Goal: Information Seeking & Learning: Understand process/instructions

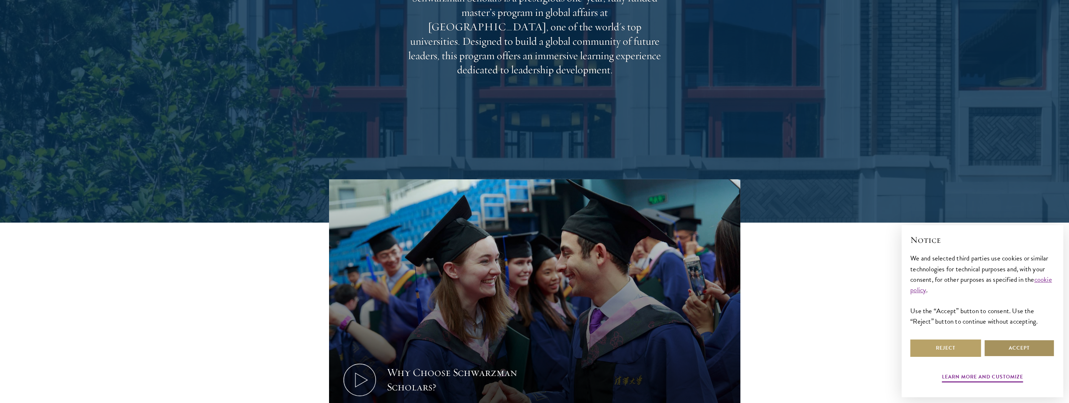
click at [1010, 346] on button "Accept" at bounding box center [1018, 347] width 71 height 17
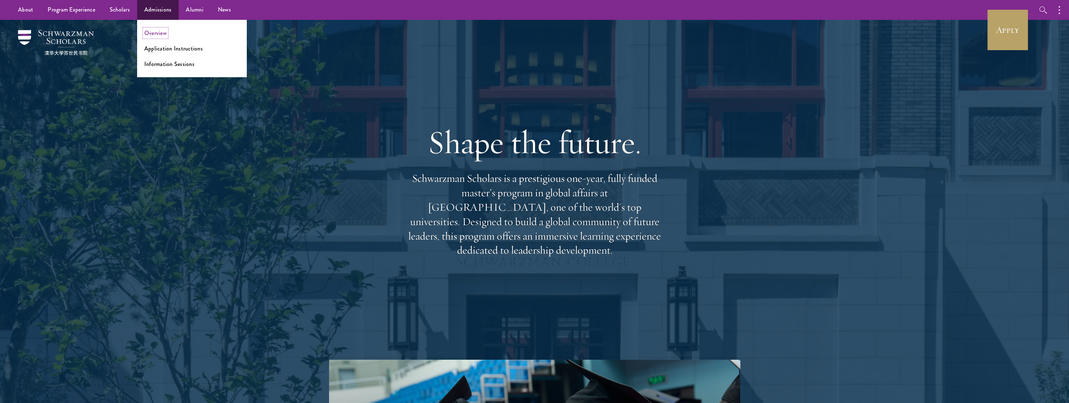
click at [151, 30] on link "Overview" at bounding box center [155, 33] width 22 height 8
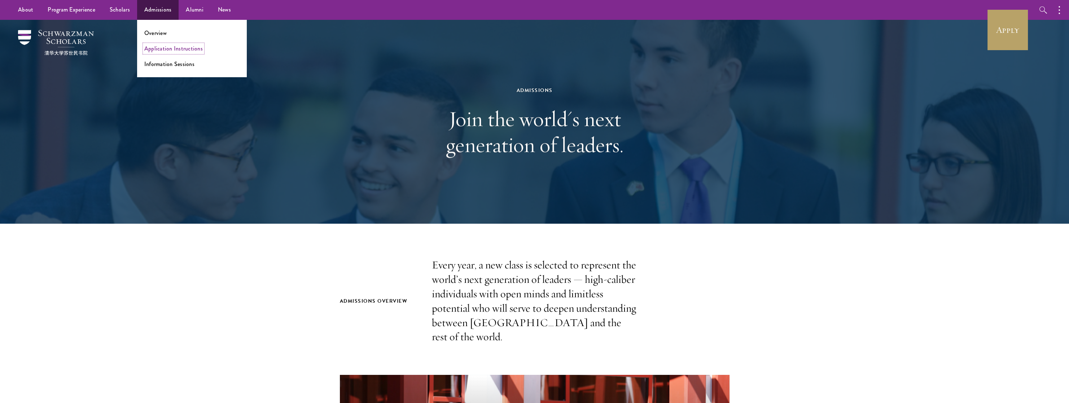
click at [159, 52] on link "Application Instructions" at bounding box center [173, 48] width 58 height 8
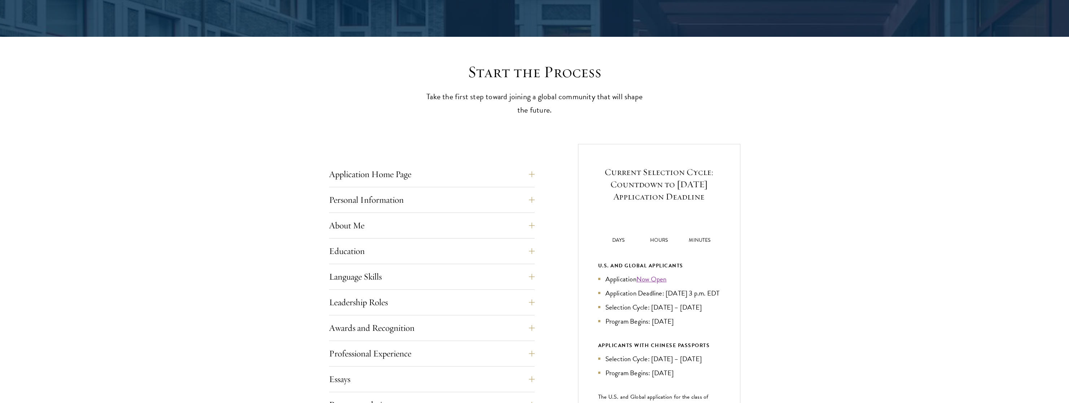
scroll to position [180, 0]
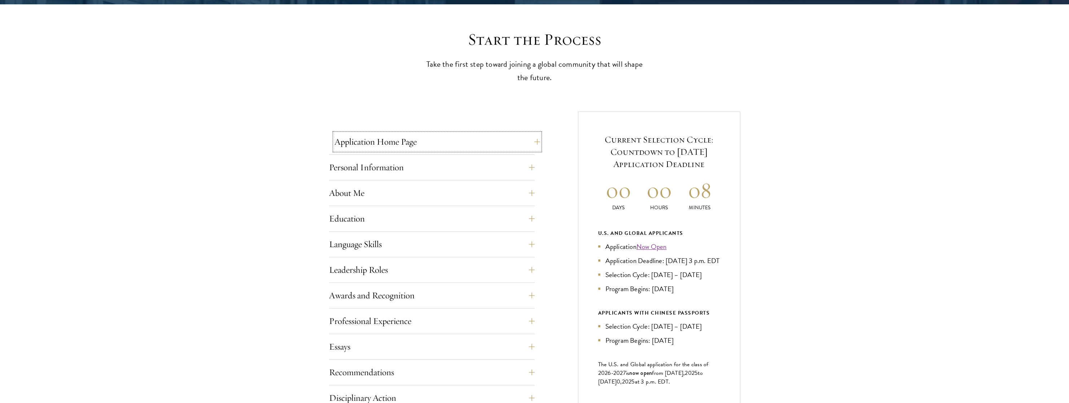
click at [526, 135] on button "Application Home Page" at bounding box center [437, 141] width 206 height 17
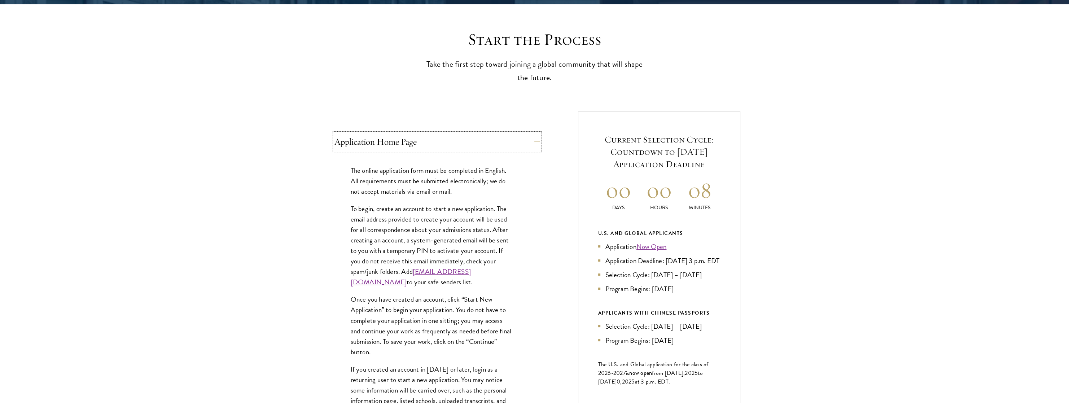
click at [526, 135] on button "Application Home Page" at bounding box center [437, 141] width 206 height 17
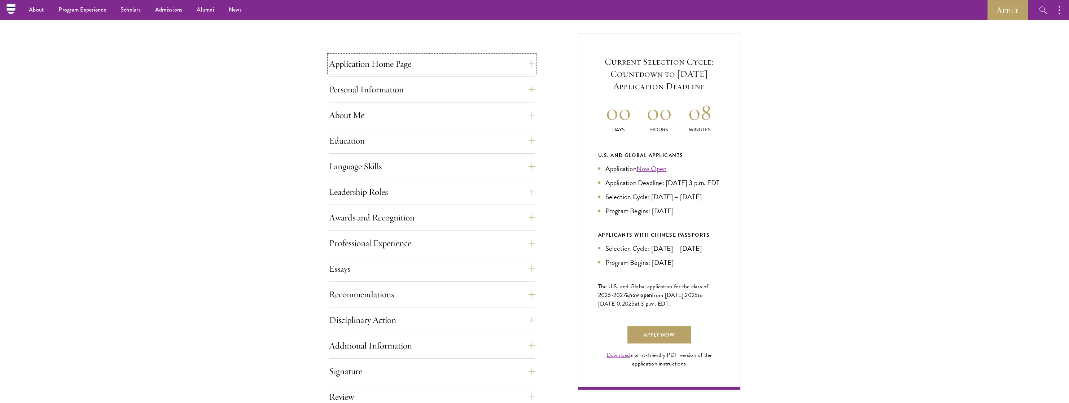
scroll to position [216, 0]
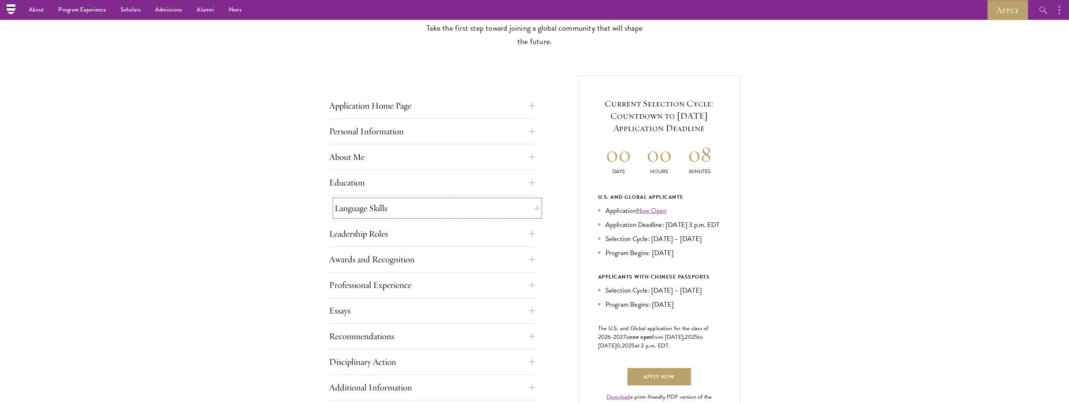
click at [385, 208] on button "Language Skills" at bounding box center [437, 207] width 206 height 17
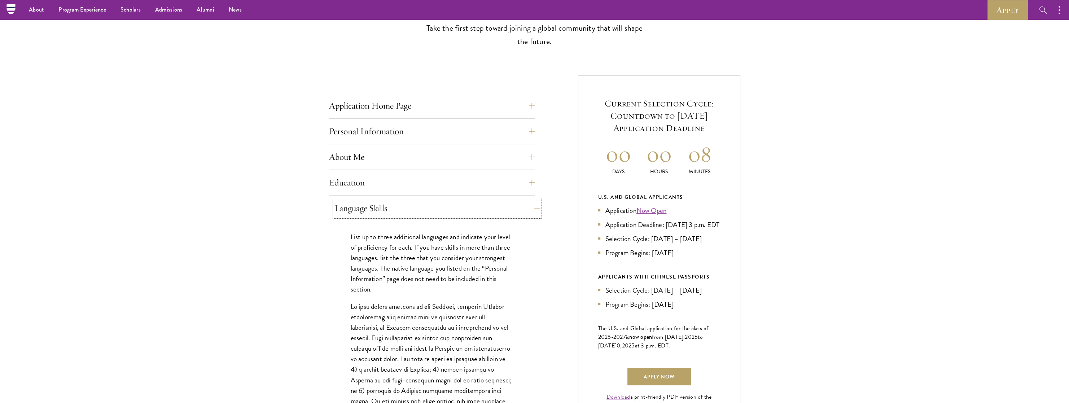
click at [385, 208] on button "Language Skills" at bounding box center [437, 207] width 206 height 17
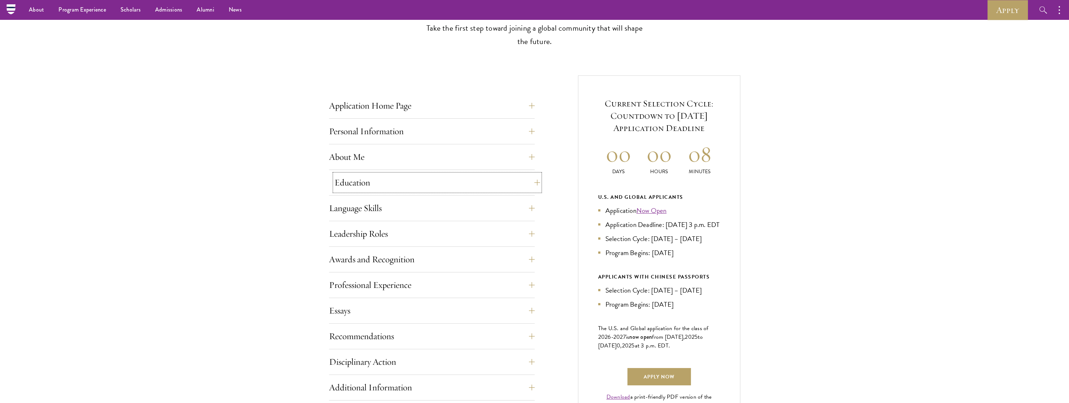
click at [388, 182] on button "Education" at bounding box center [437, 182] width 206 height 17
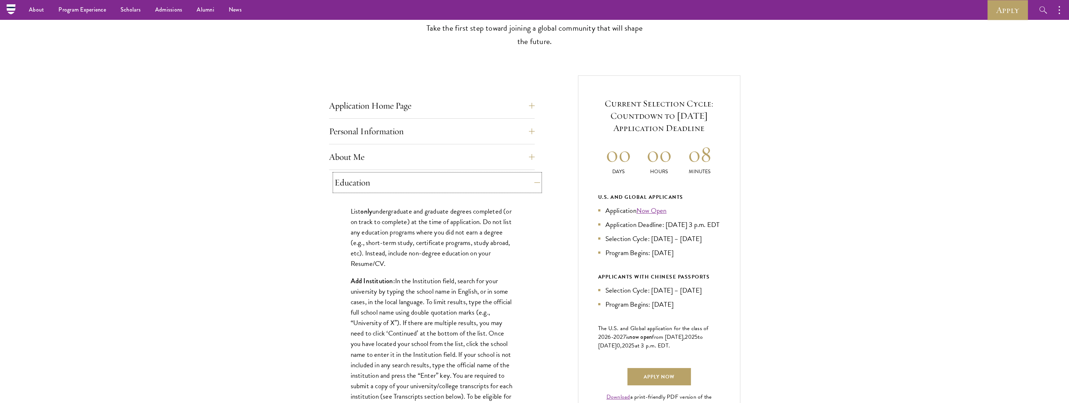
click at [388, 182] on button "Education" at bounding box center [437, 182] width 206 height 17
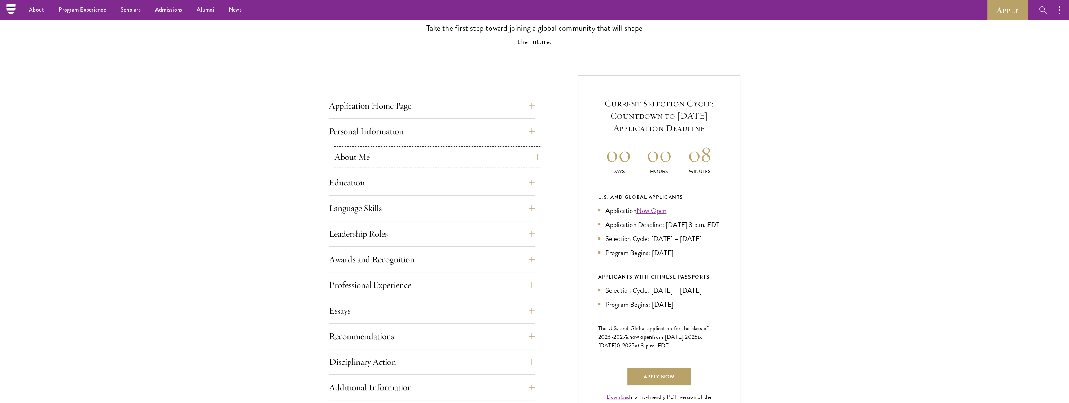
click at [387, 160] on button "About Me" at bounding box center [437, 156] width 206 height 17
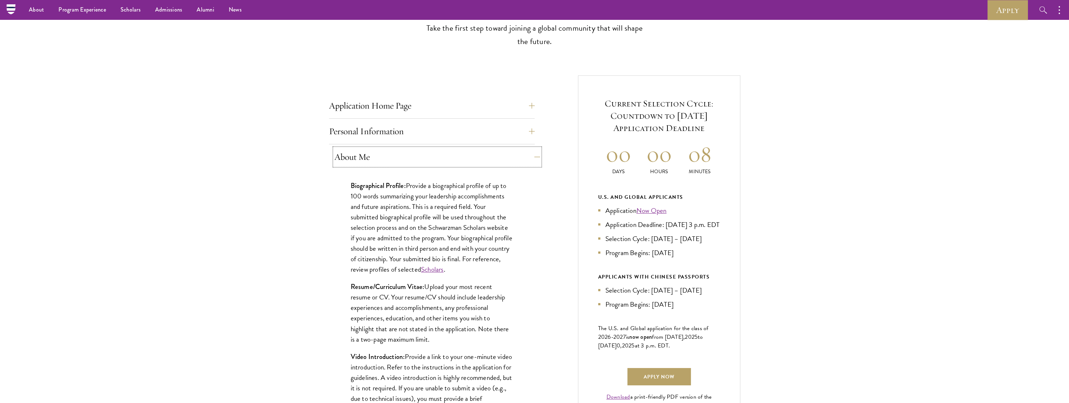
click at [387, 160] on button "About Me" at bounding box center [437, 156] width 206 height 17
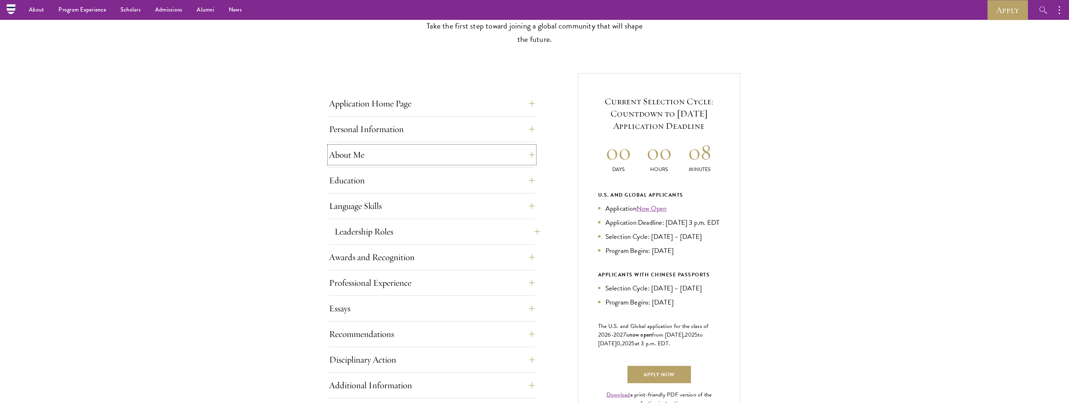
scroll to position [361, 0]
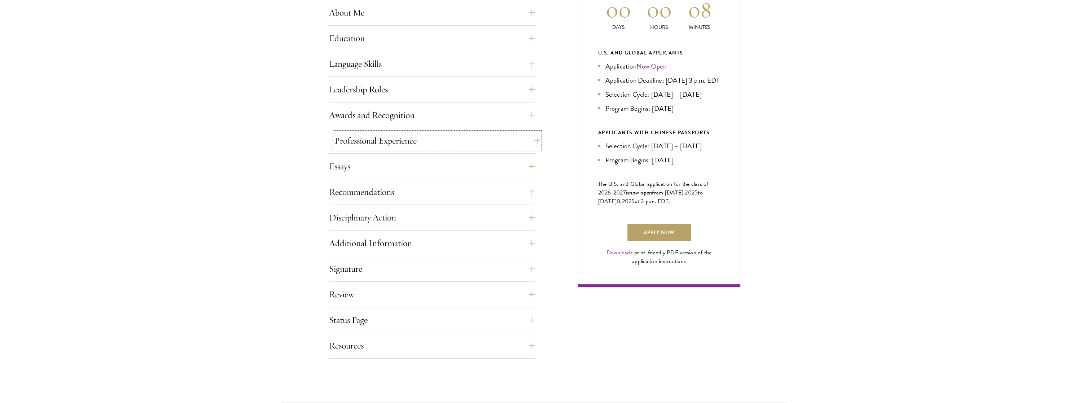
click at [409, 142] on button "Professional Experience" at bounding box center [437, 140] width 206 height 17
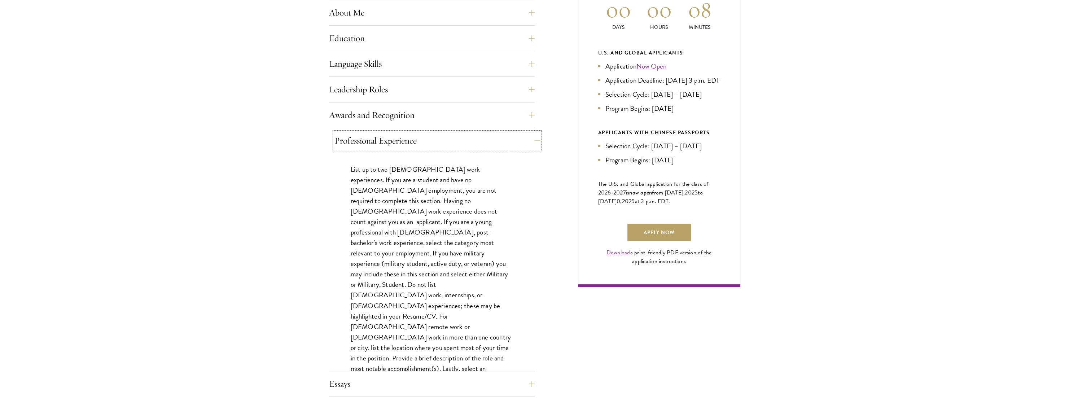
click at [409, 142] on button "Professional Experience" at bounding box center [437, 140] width 206 height 17
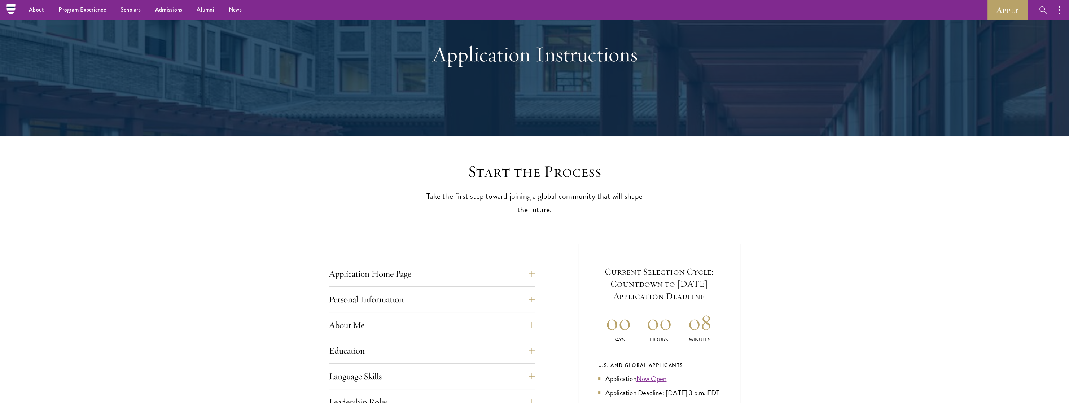
scroll to position [0, 0]
